Goal: Task Accomplishment & Management: Manage account settings

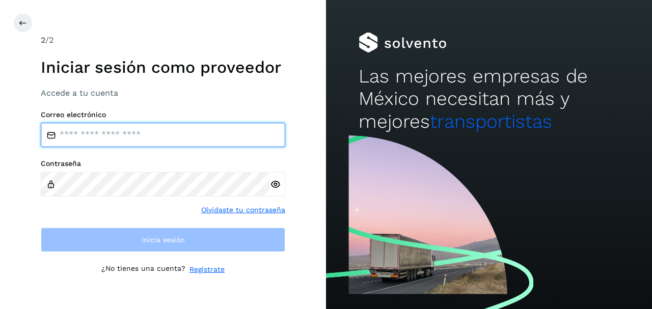
click at [117, 142] on input "email" at bounding box center [163, 135] width 244 height 24
type input "**********"
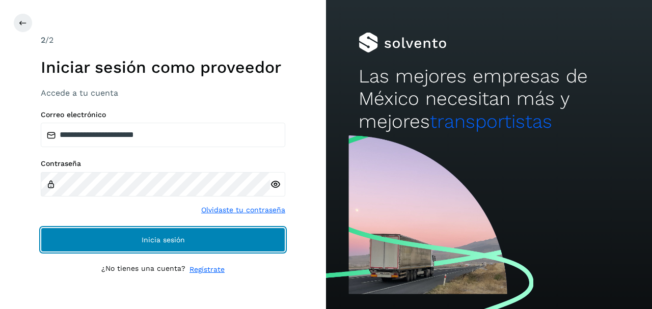
click at [144, 245] on button "Inicia sesión" at bounding box center [163, 240] width 244 height 24
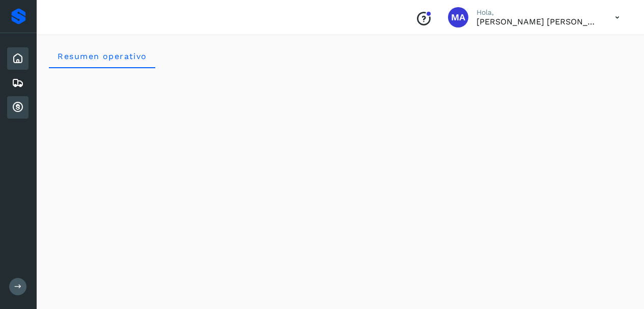
click at [17, 106] on icon at bounding box center [18, 107] width 12 height 12
